Goal: Task Accomplishment & Management: Manage account settings

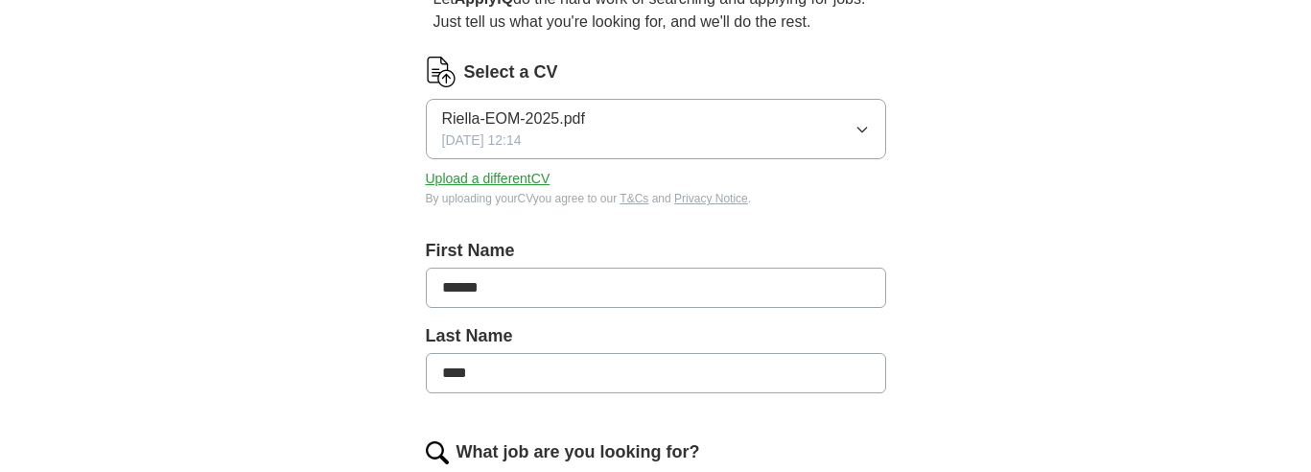
scroll to position [207, 0]
click at [505, 178] on button "Upload a different CV" at bounding box center [488, 177] width 125 height 20
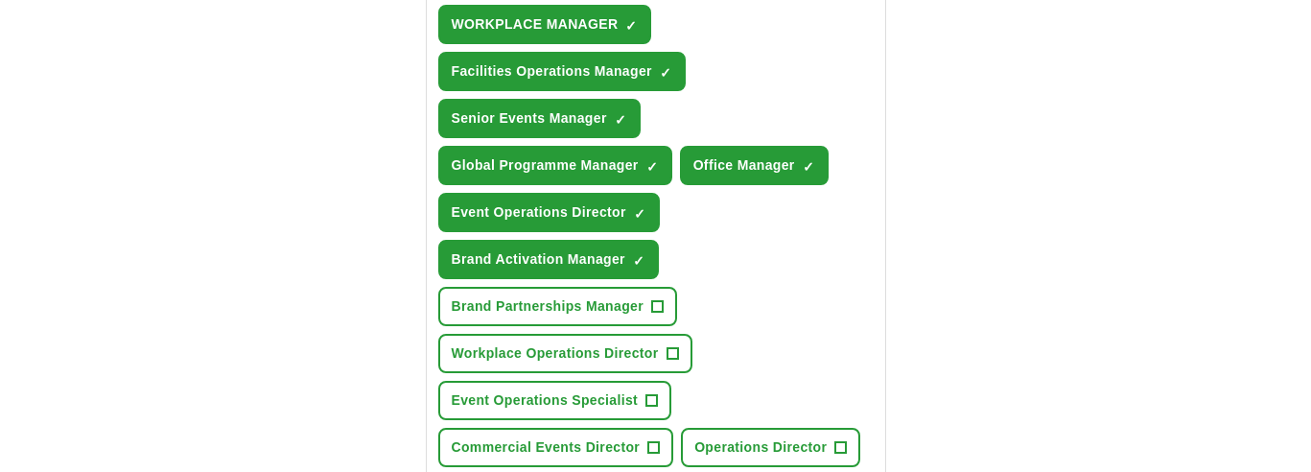
scroll to position [814, 0]
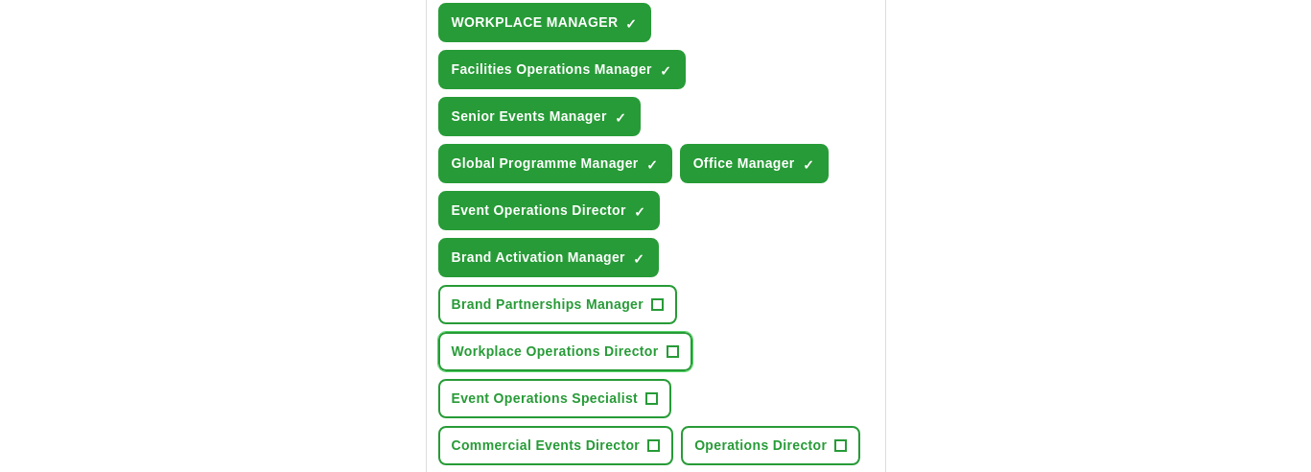
click at [673, 355] on span "+" at bounding box center [673, 351] width 12 height 15
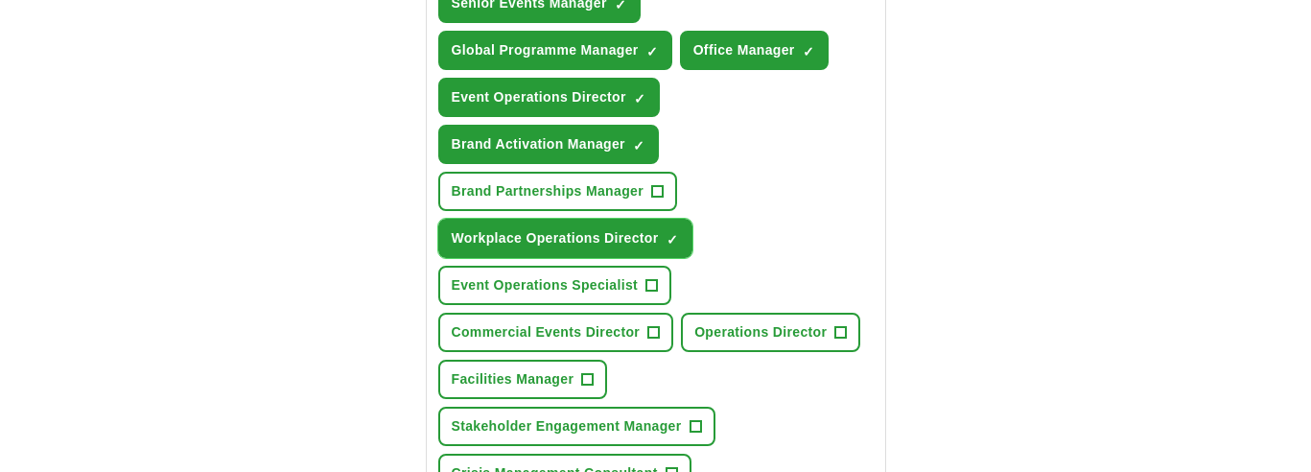
scroll to position [929, 0]
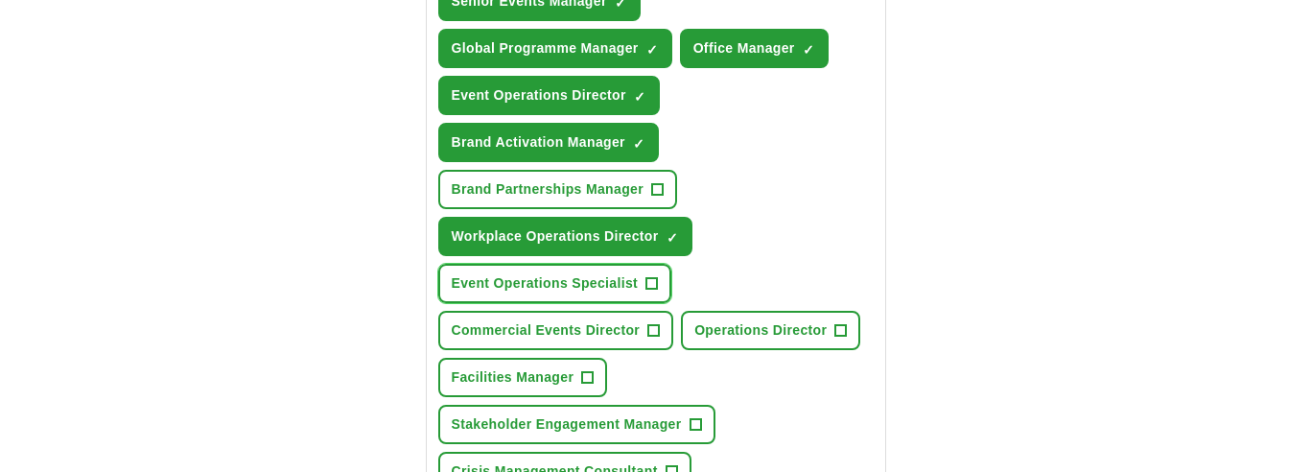
click at [649, 282] on span "+" at bounding box center [652, 283] width 12 height 15
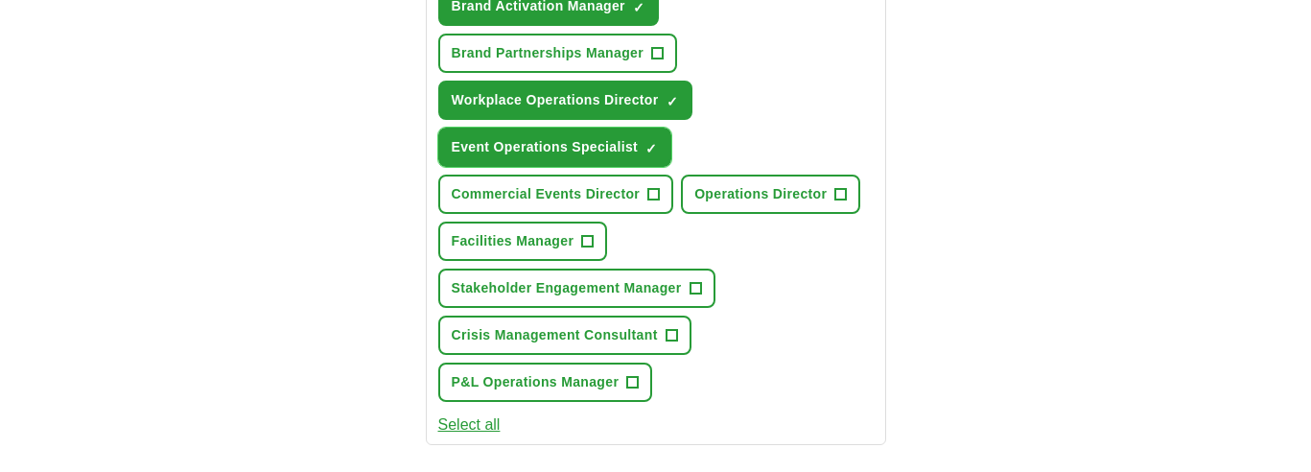
scroll to position [1072, 0]
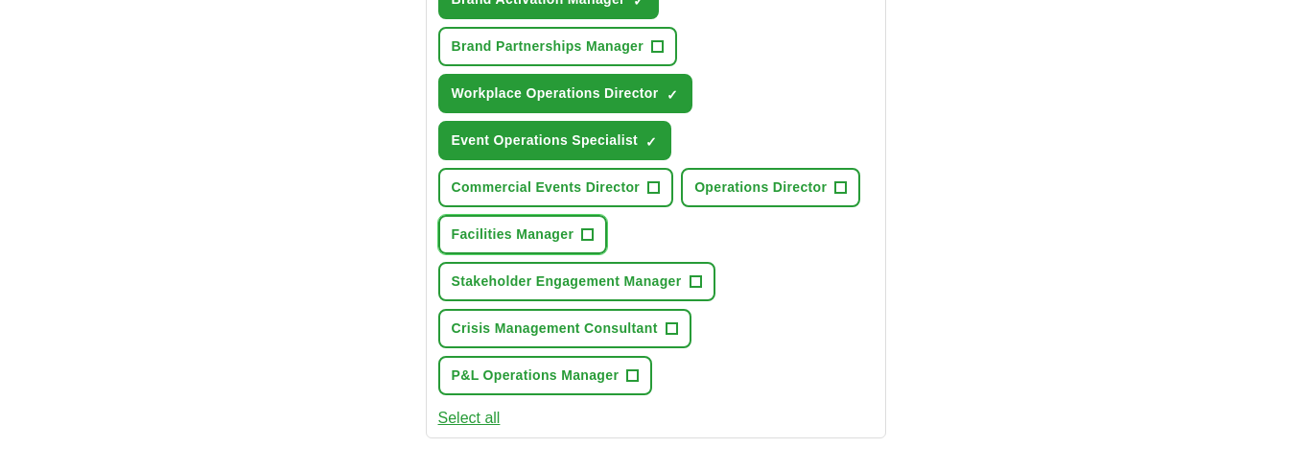
click at [593, 239] on span "+" at bounding box center [588, 234] width 12 height 15
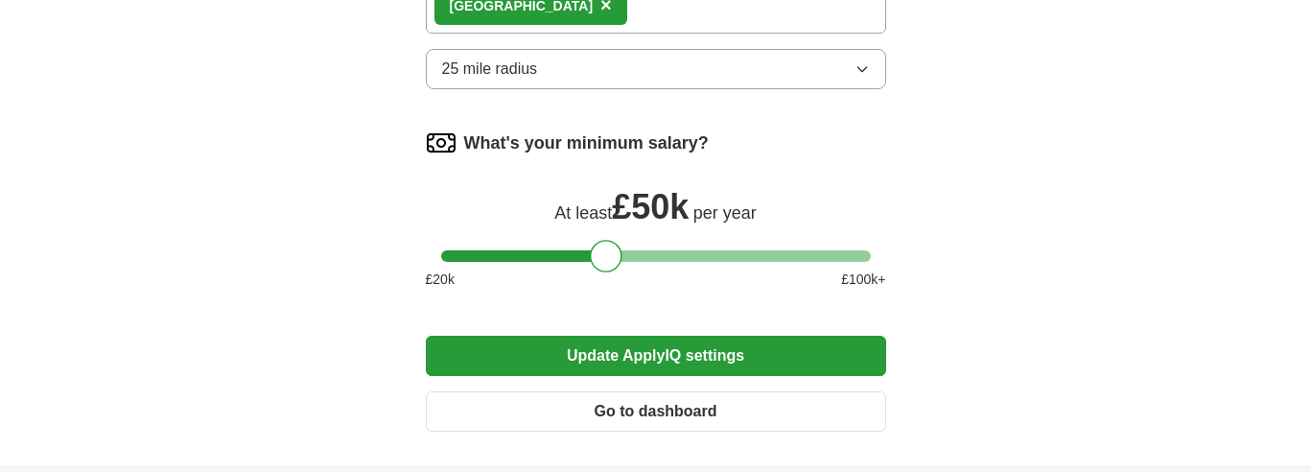
scroll to position [1610, 0]
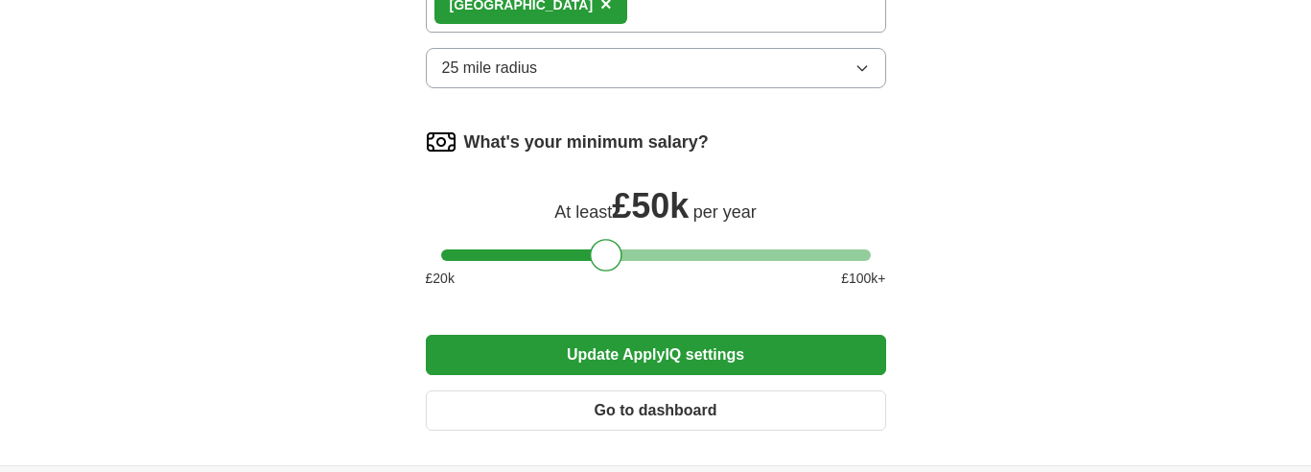
click at [830, 339] on button "Update ApplyIQ settings" at bounding box center [656, 355] width 460 height 40
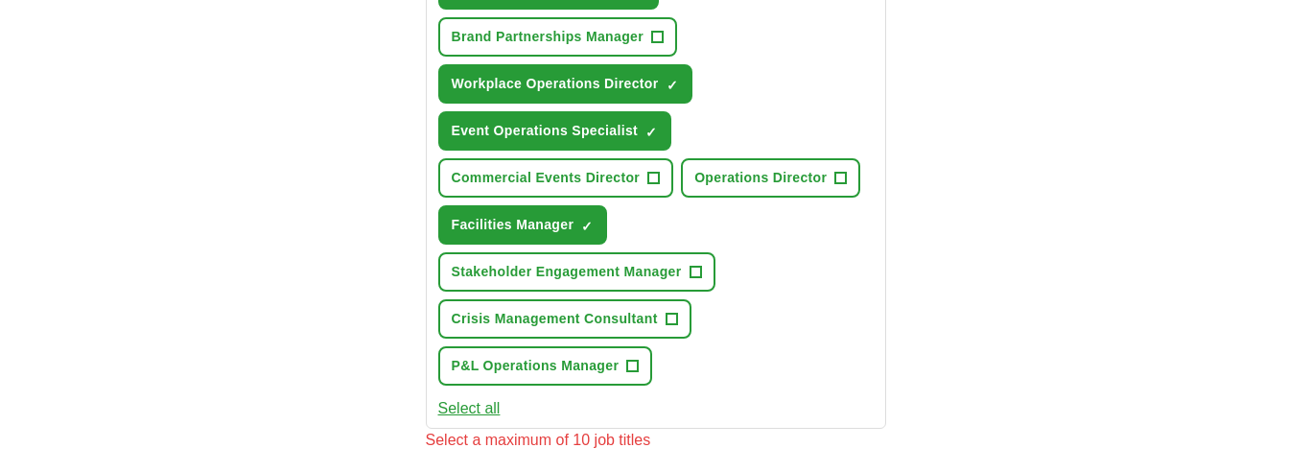
scroll to position [1070, 0]
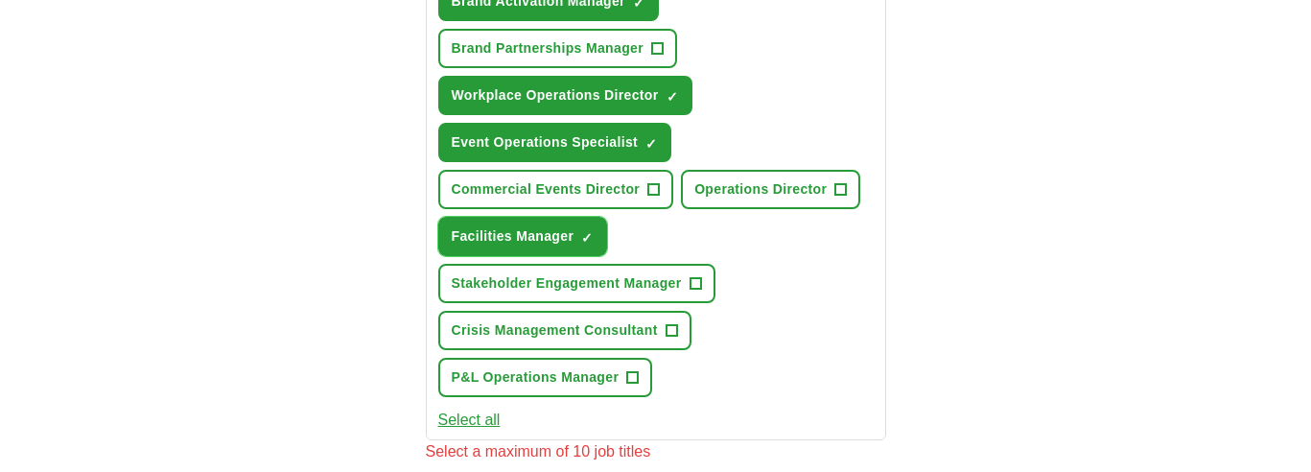
click at [0, 0] on span "×" at bounding box center [0, 0] width 0 height 0
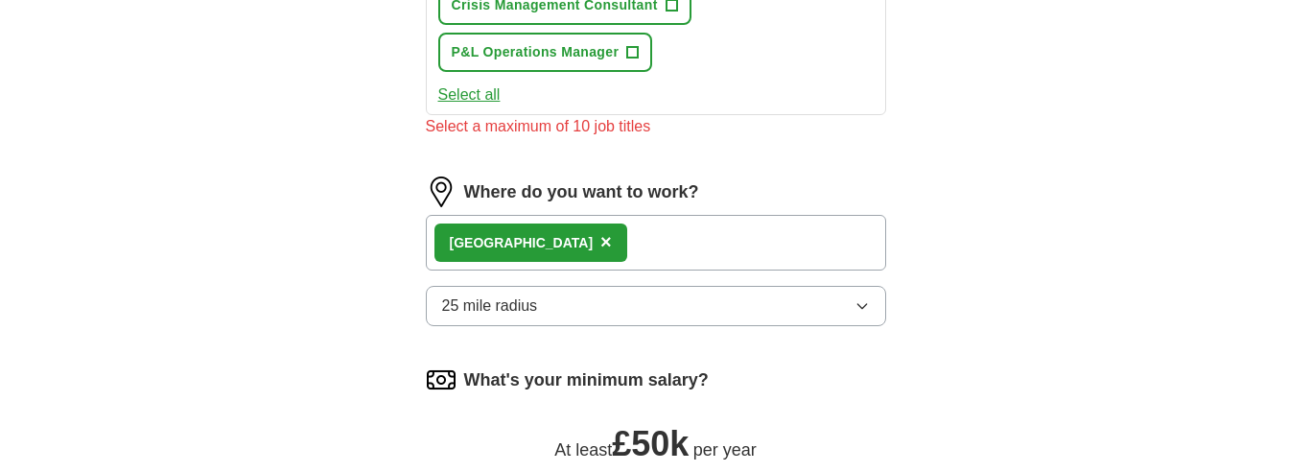
scroll to position [1663, 0]
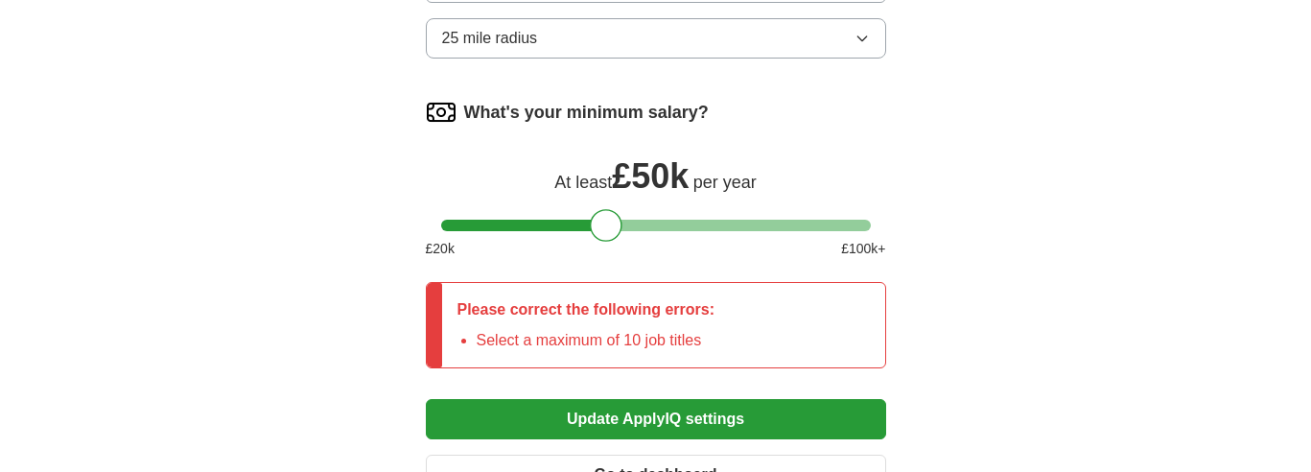
click at [792, 420] on button "Update ApplyIQ settings" at bounding box center [656, 419] width 460 height 40
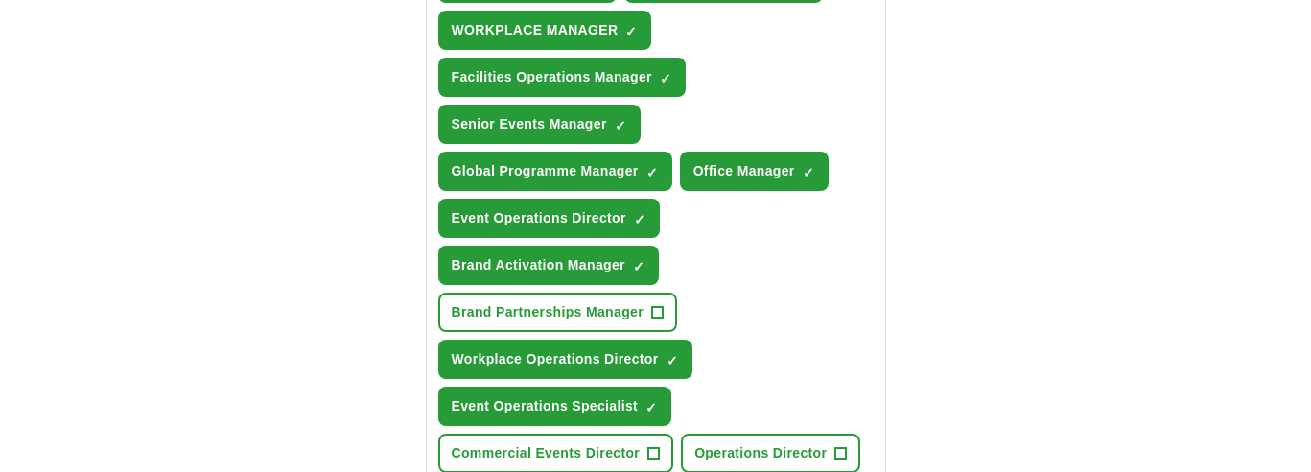
scroll to position [810, 0]
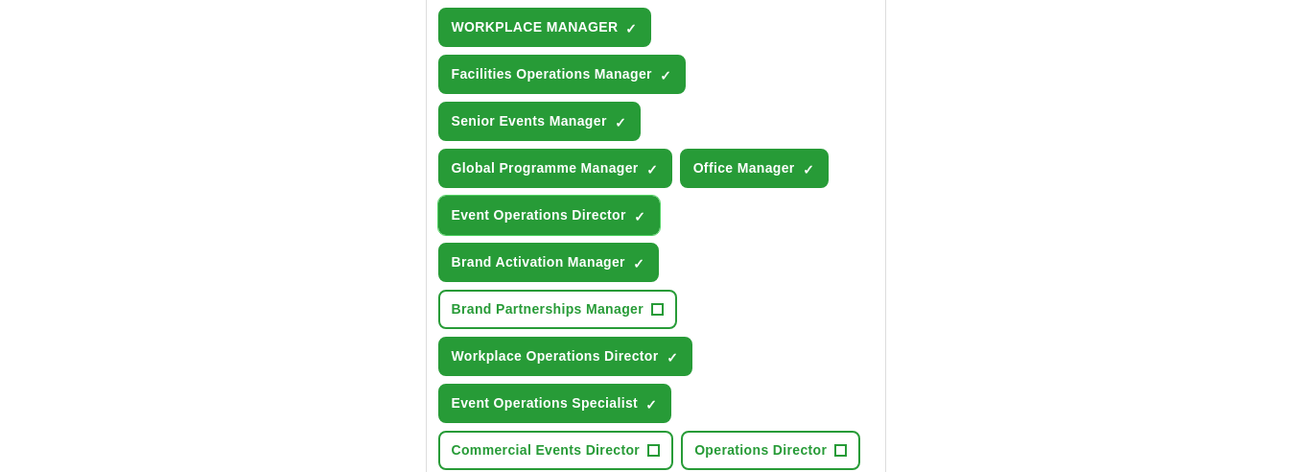
click at [0, 0] on span "×" at bounding box center [0, 0] width 0 height 0
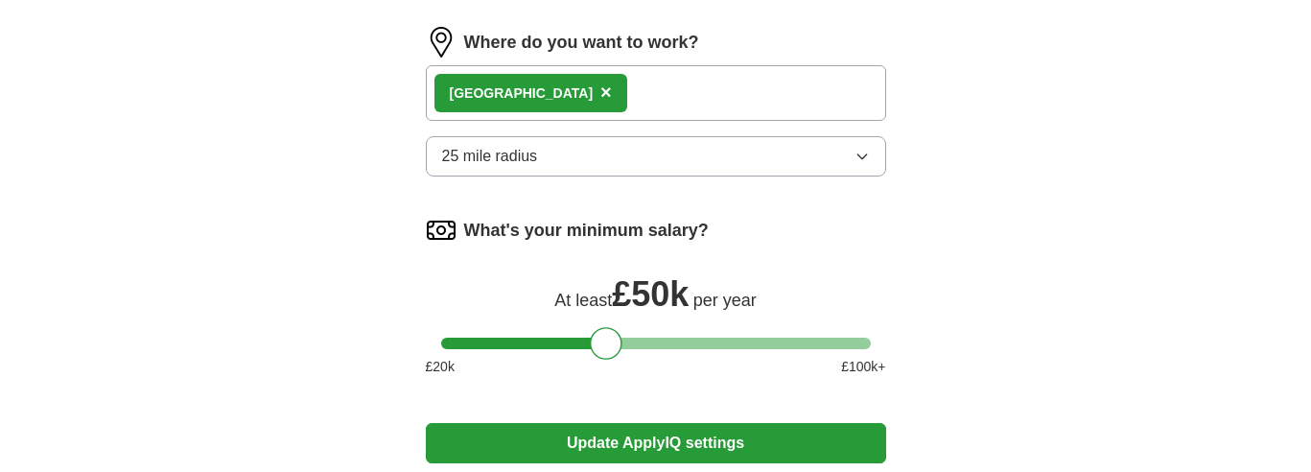
scroll to position [1785, 0]
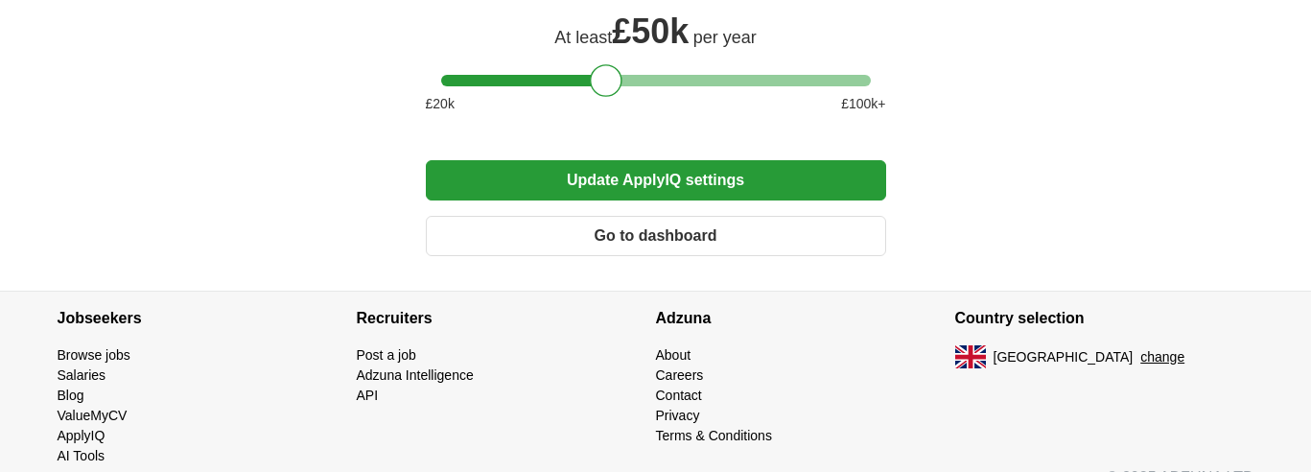
click at [761, 185] on button "Update ApplyIQ settings" at bounding box center [656, 180] width 460 height 40
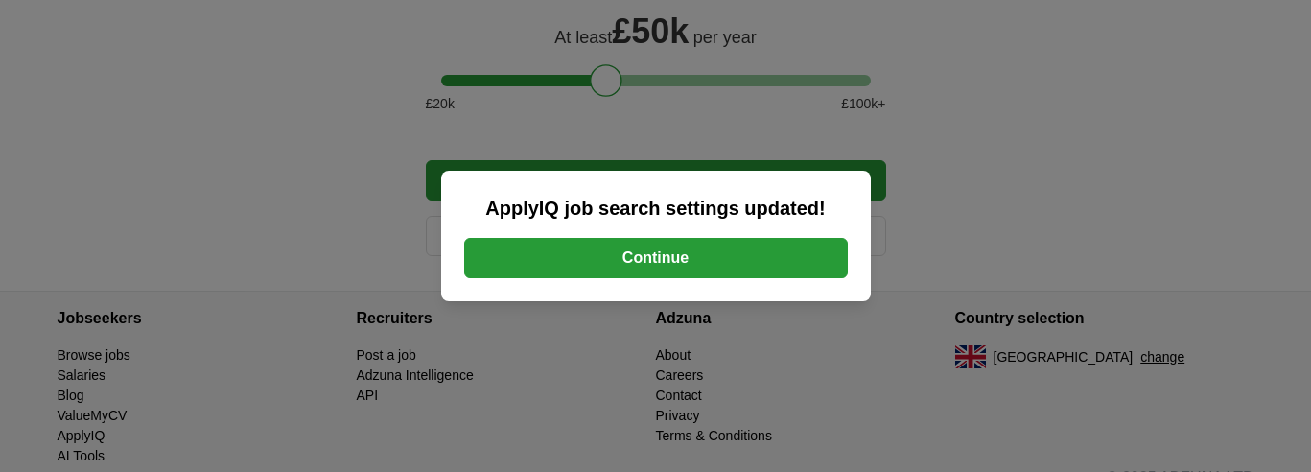
click at [752, 262] on button "Continue" at bounding box center [656, 258] width 384 height 40
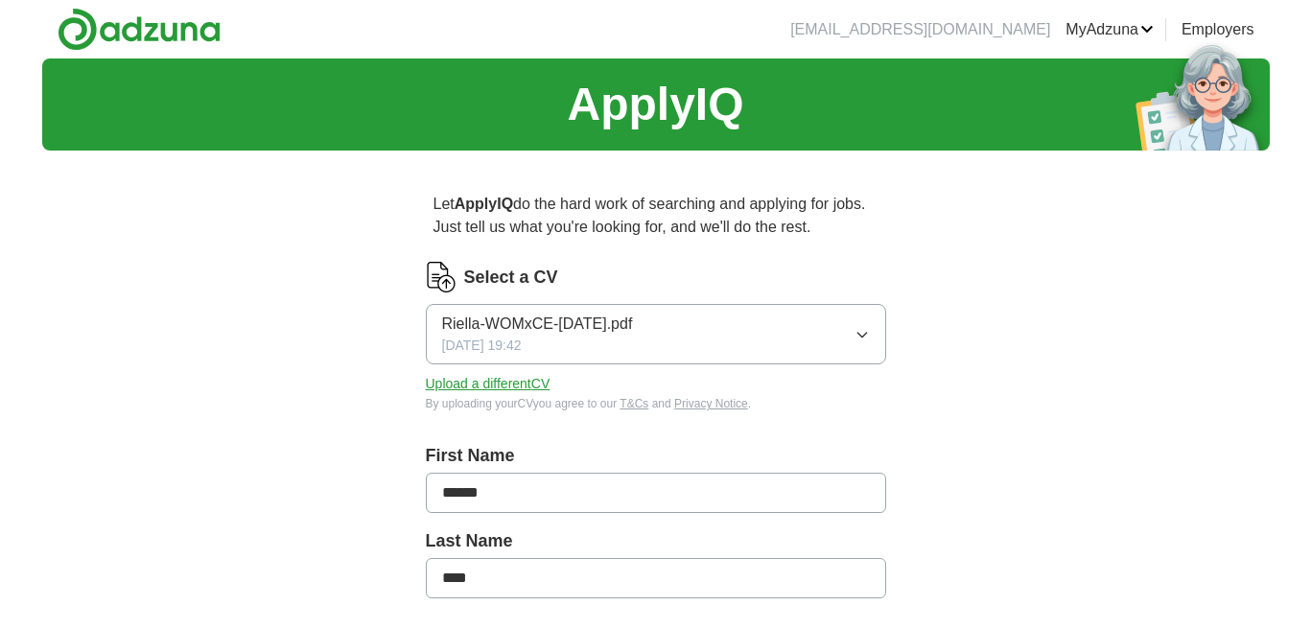
click at [513, 384] on button "Upload a different CV" at bounding box center [488, 384] width 125 height 20
click at [864, 335] on icon "button" at bounding box center [861, 335] width 9 height 5
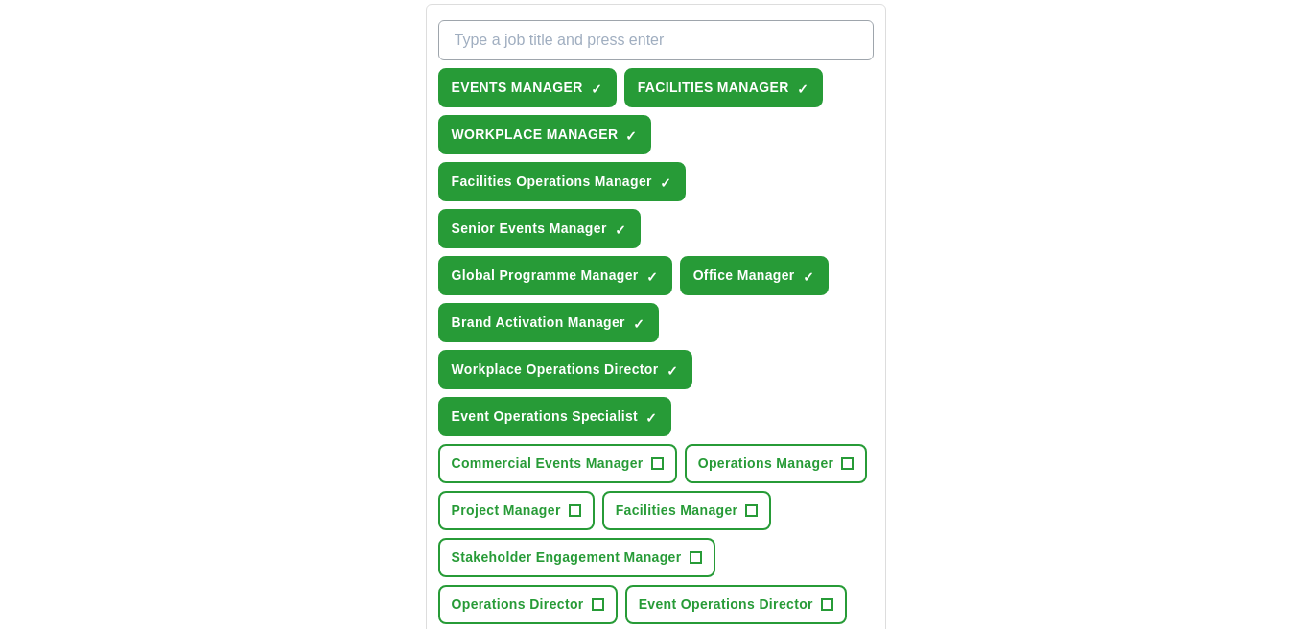
scroll to position [1566, 0]
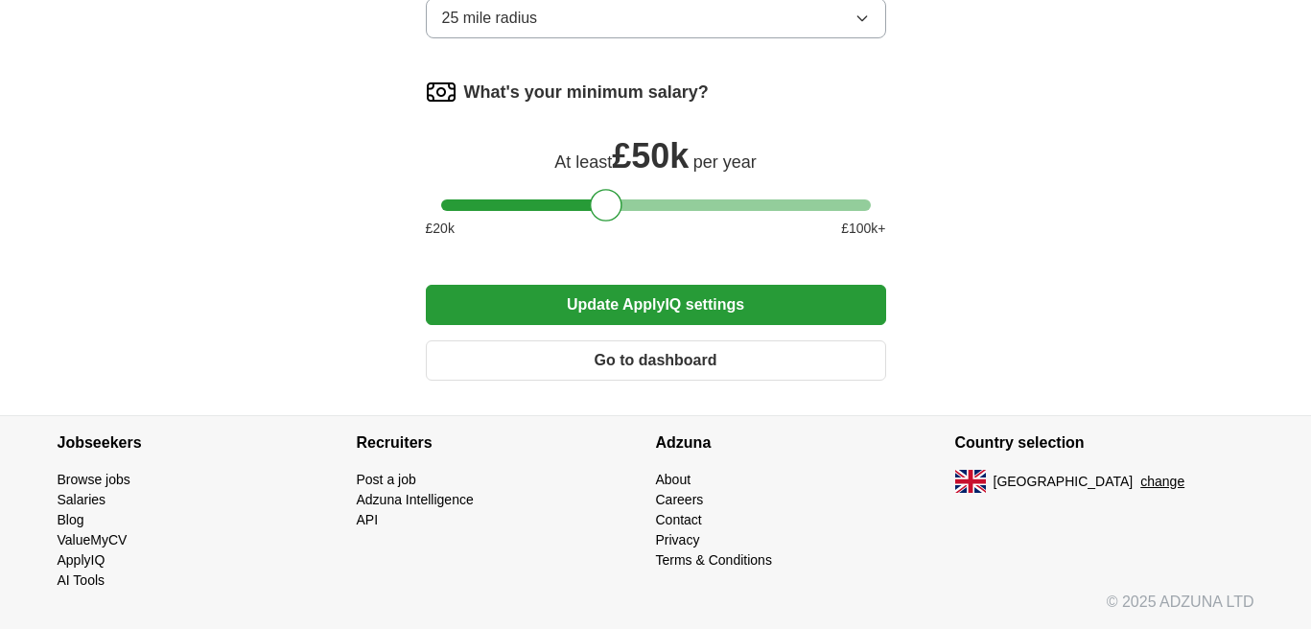
click at [652, 309] on button "Update ApplyIQ settings" at bounding box center [656, 305] width 460 height 40
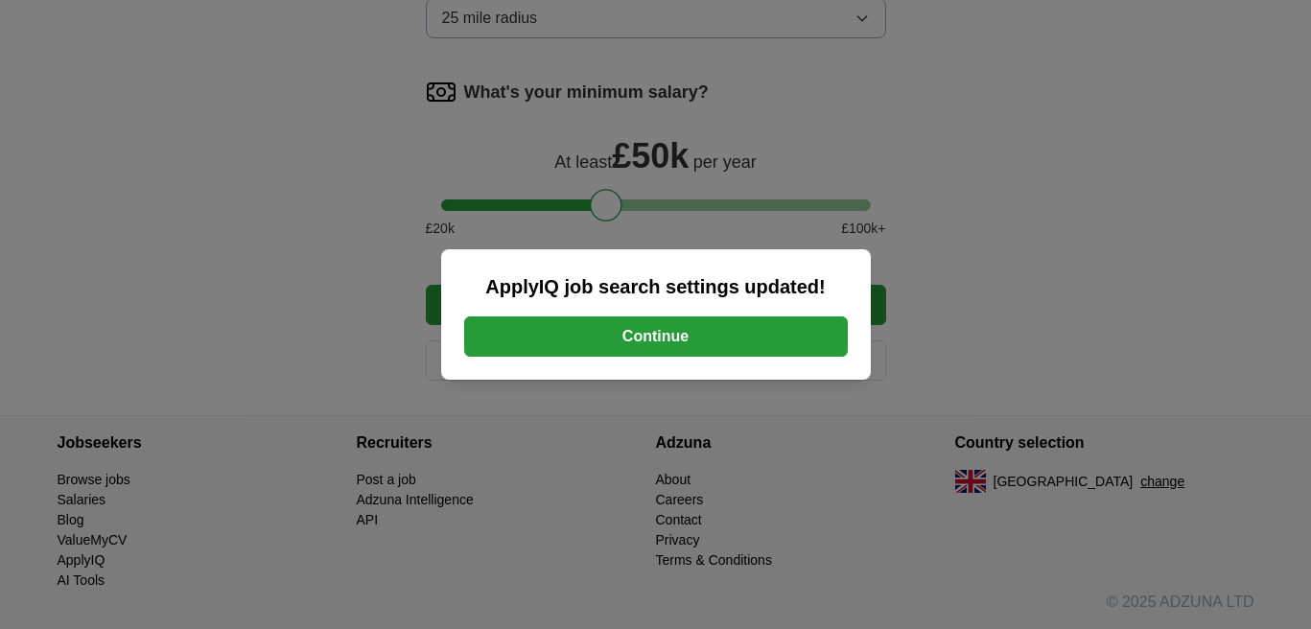
click at [655, 346] on button "Continue" at bounding box center [656, 337] width 384 height 40
